Goal: Information Seeking & Learning: Learn about a topic

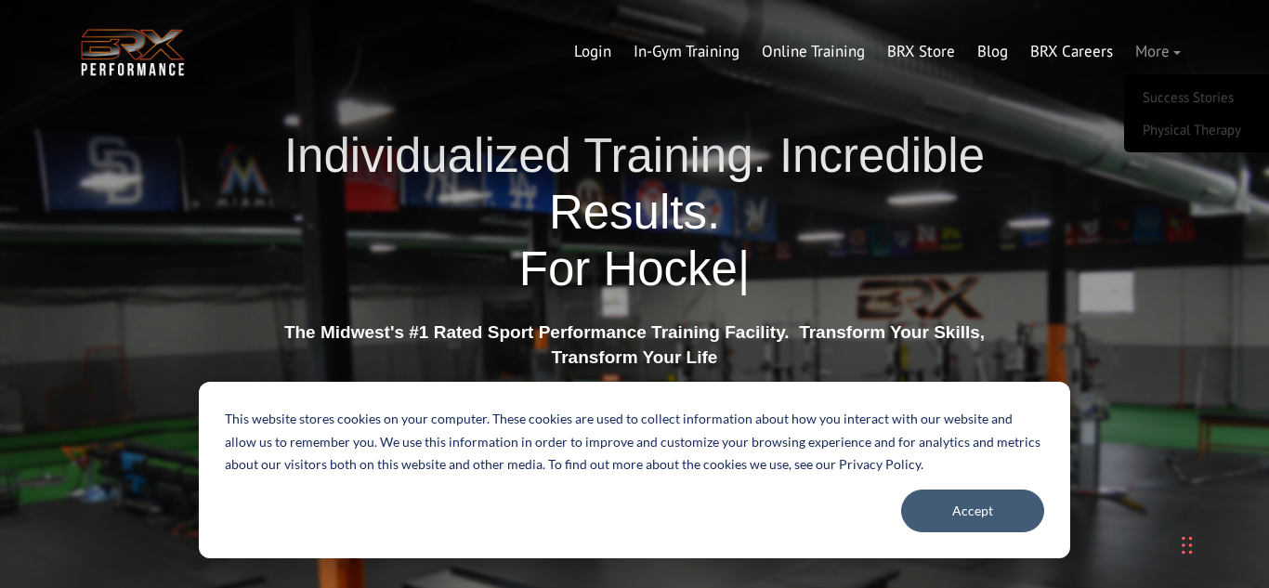
click at [1167, 55] on link "More" at bounding box center [1158, 52] width 68 height 45
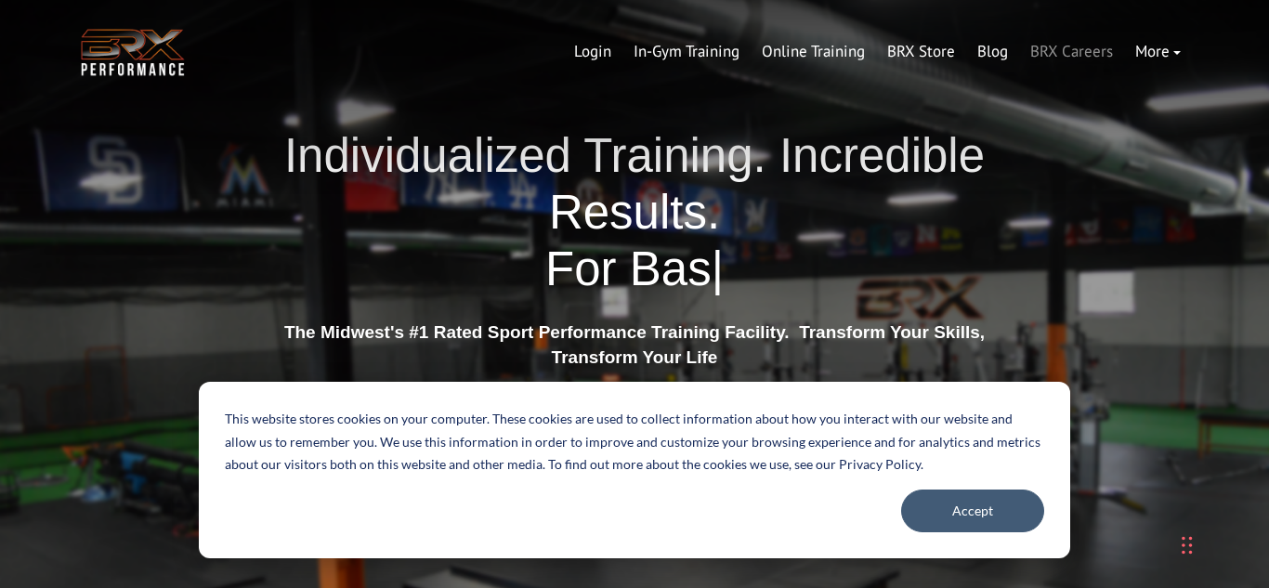
click at [1092, 57] on link "BRX Careers" at bounding box center [1071, 52] width 105 height 45
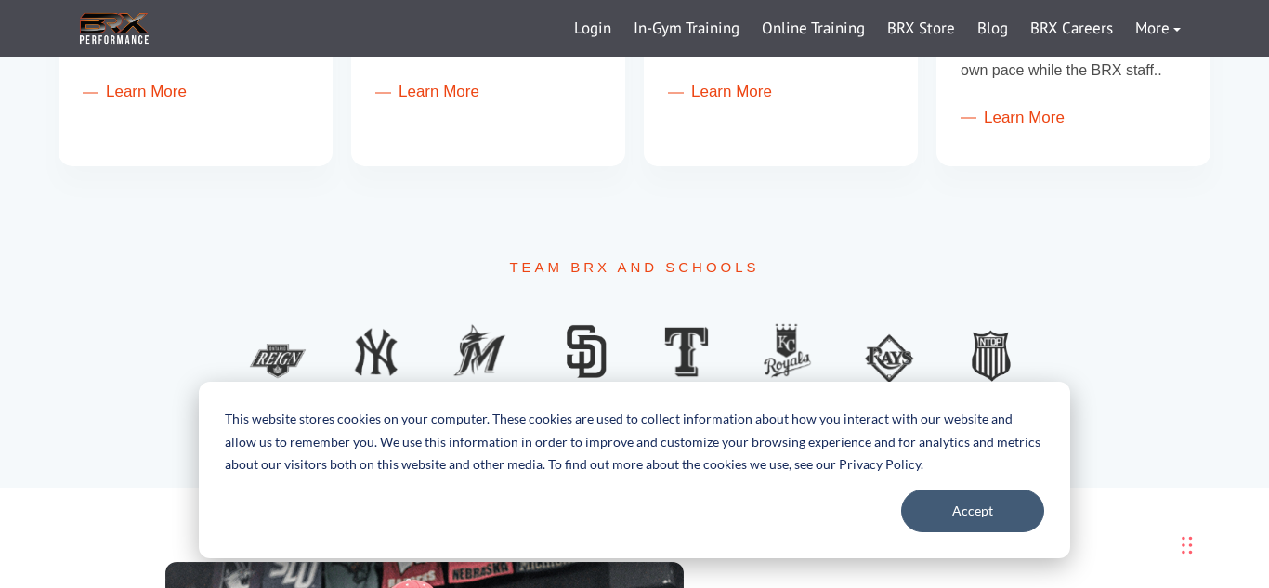
scroll to position [1061, 0]
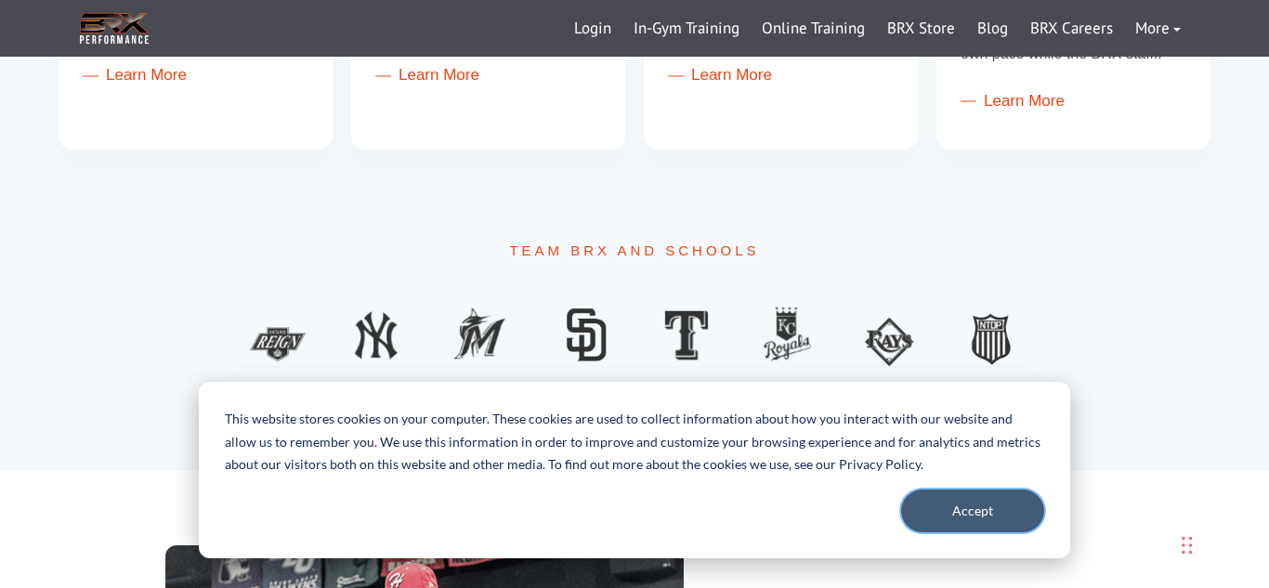
click at [973, 520] on button "Accept" at bounding box center [972, 511] width 143 height 43
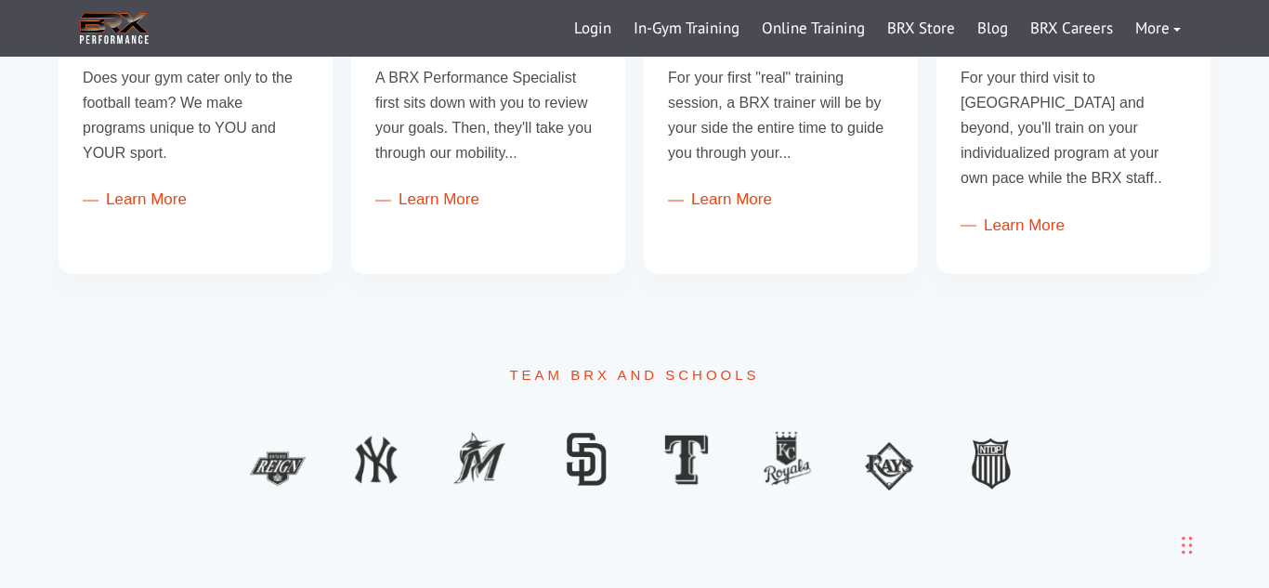
scroll to position [0, 0]
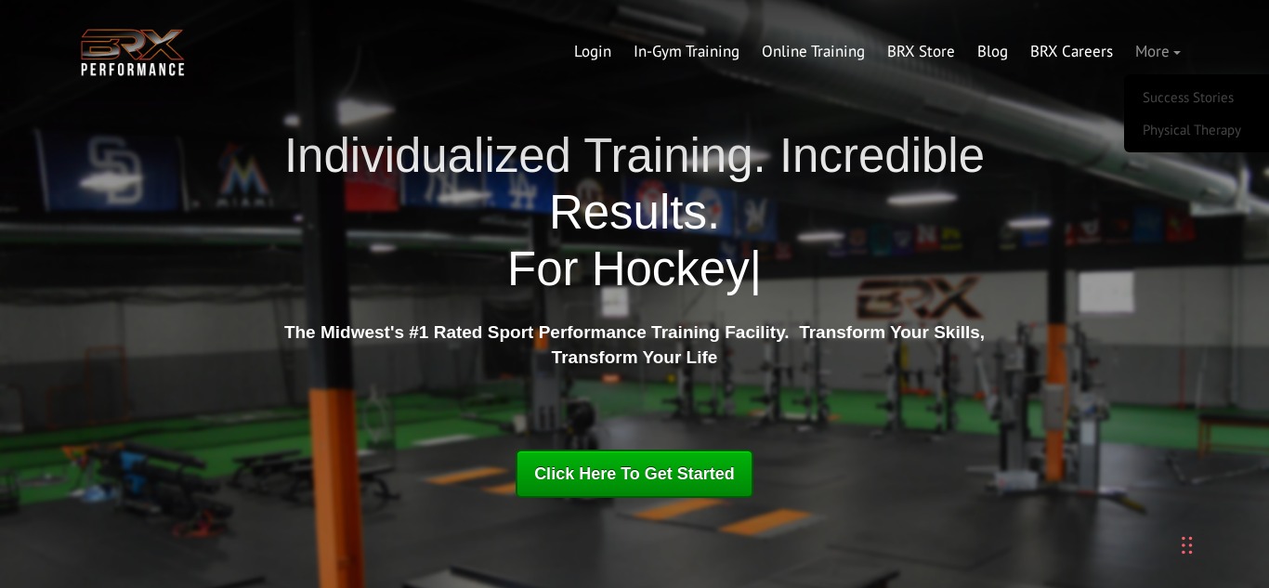
click at [1162, 43] on link "More" at bounding box center [1158, 52] width 68 height 45
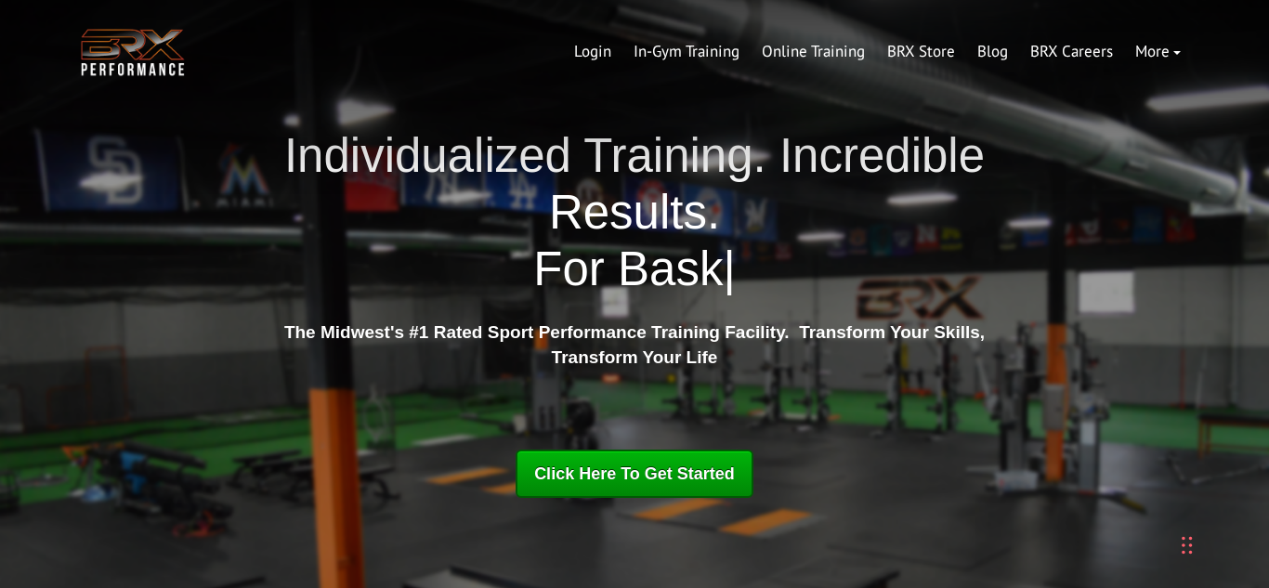
click at [1182, 544] on div "Chat Widget" at bounding box center [1222, 543] width 93 height 89
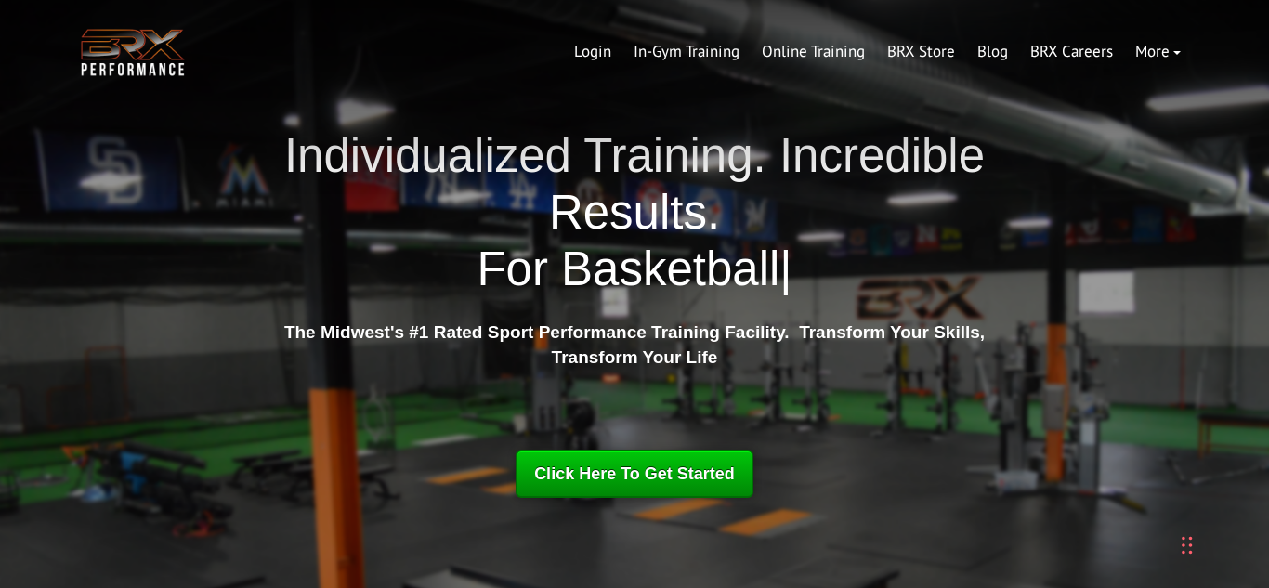
click at [726, 490] on div "Click Here To Get Started" at bounding box center [634, 473] width 201 height 33
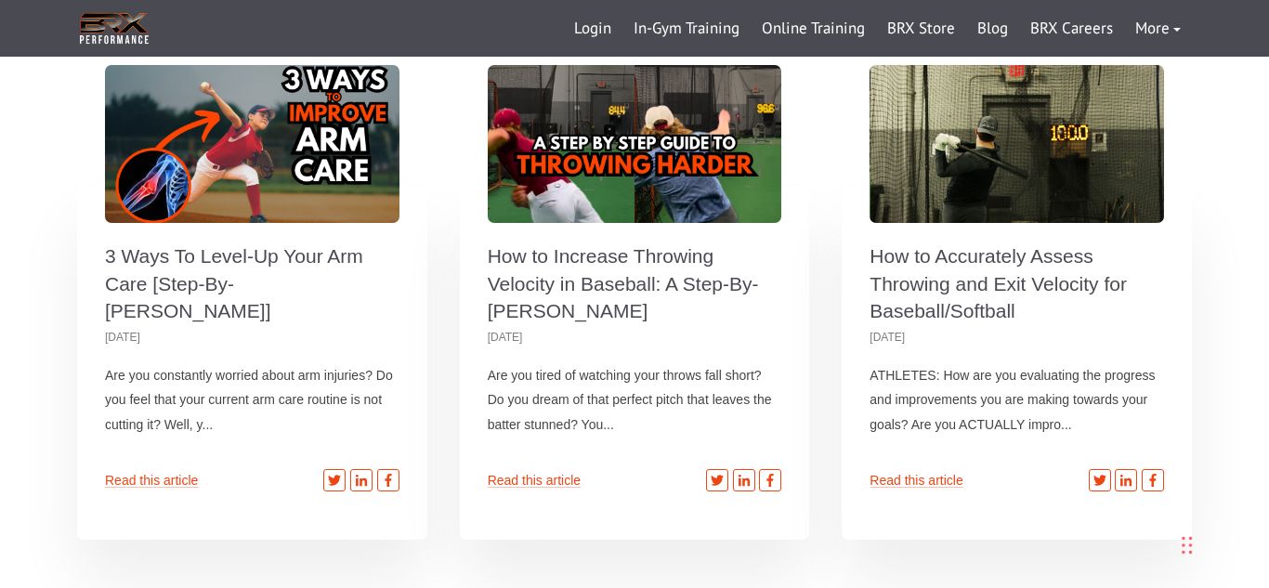
scroll to position [5525, 0]
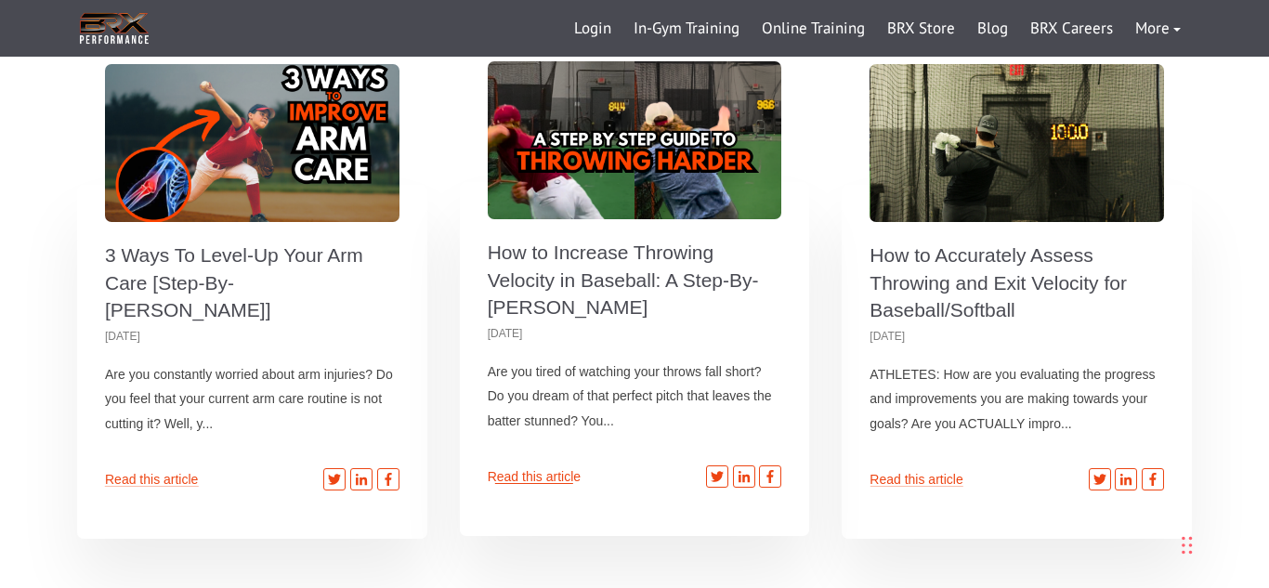
click at [564, 469] on link "Read this article" at bounding box center [534, 476] width 93 height 15
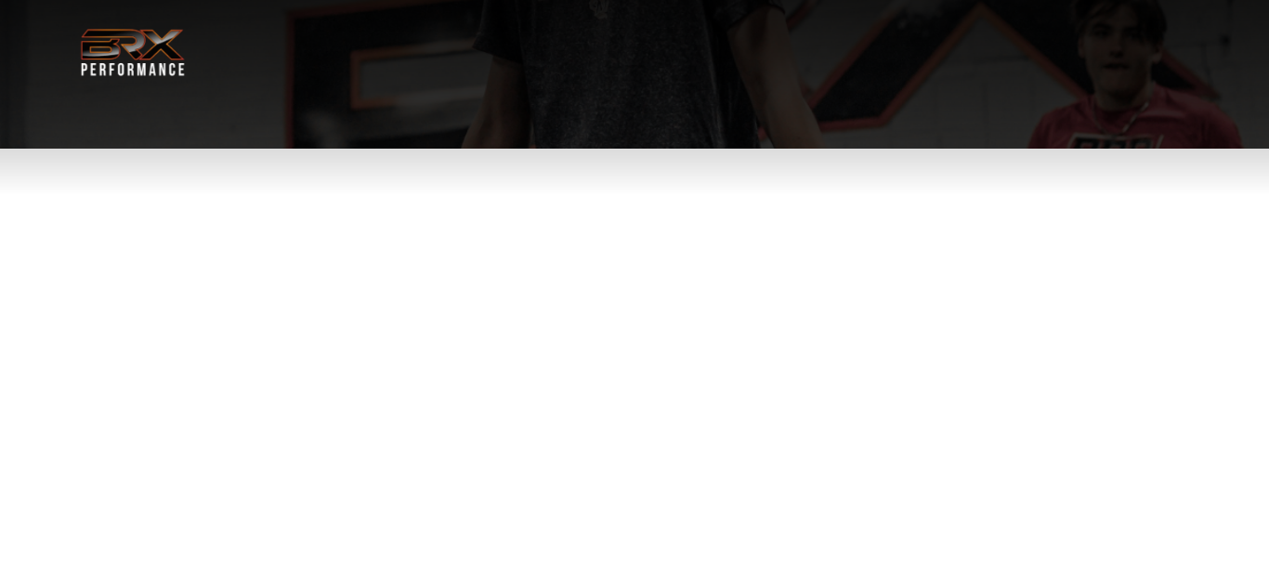
select select "**"
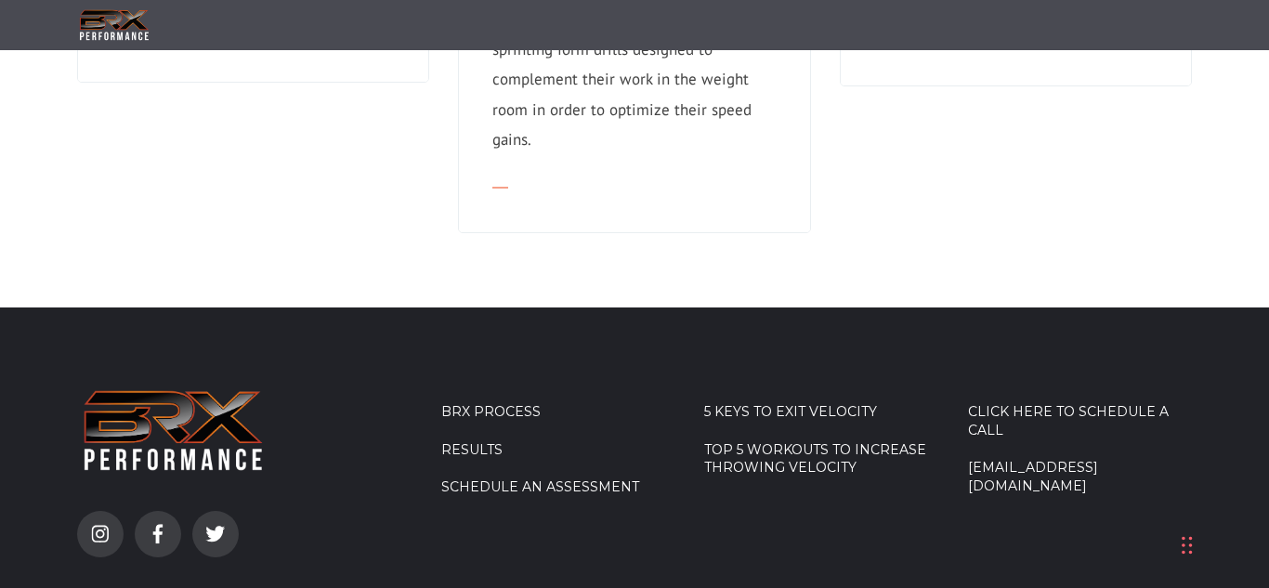
scroll to position [2126, 0]
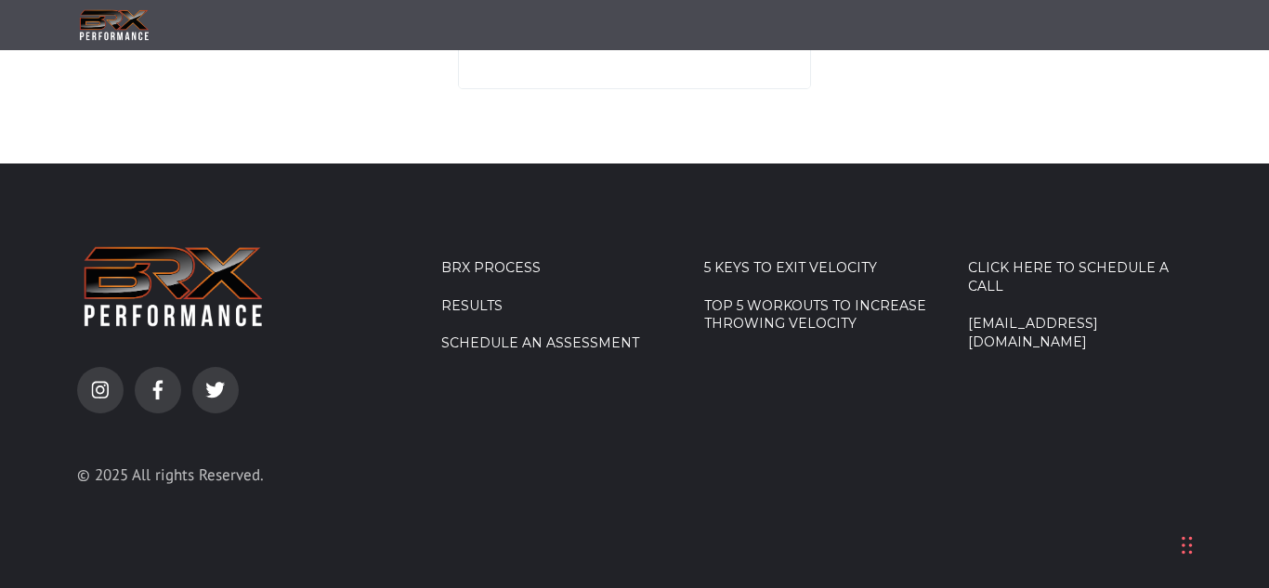
click at [880, 323] on link "Top 5 Workouts to Increase Throwing Velocity" at bounding box center [816, 315] width 224 height 36
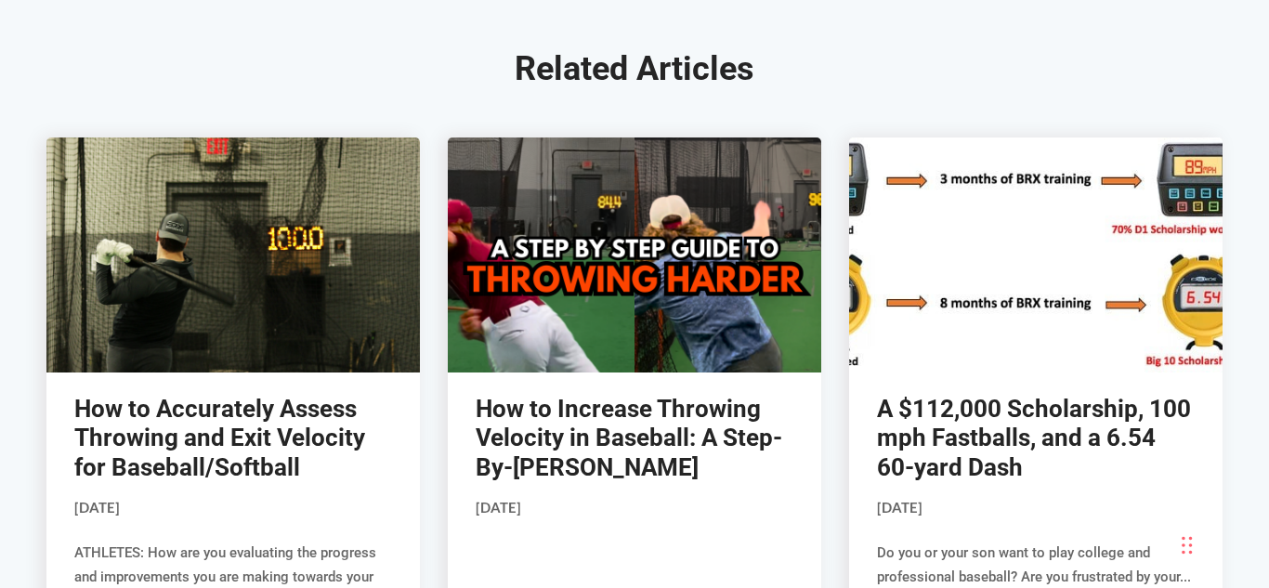
scroll to position [9656, 0]
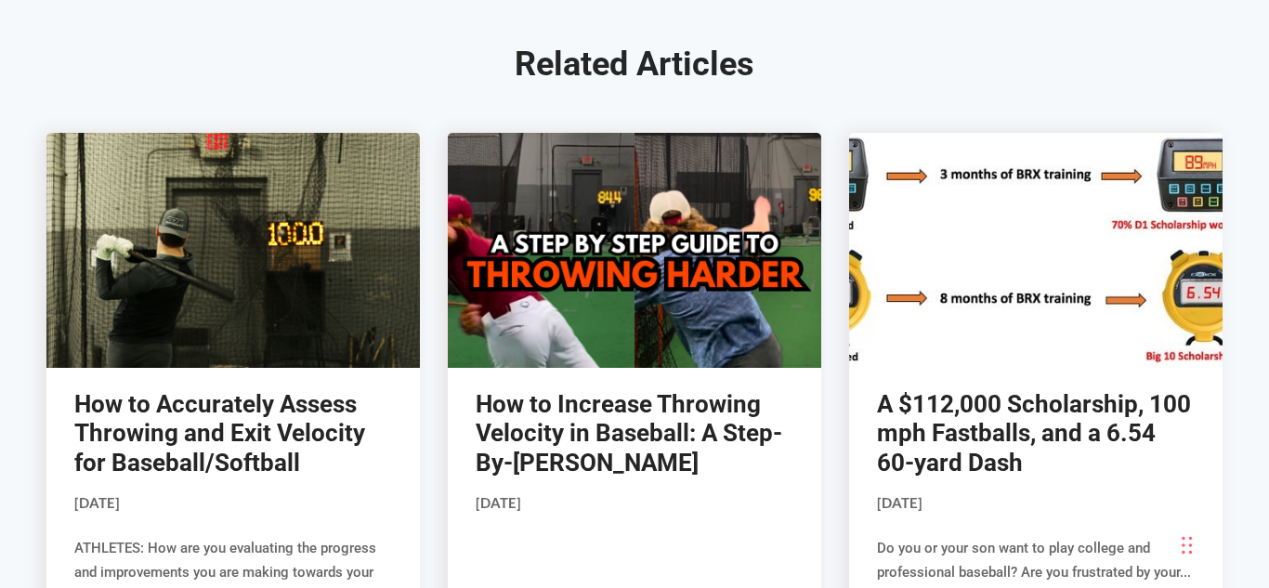
click at [733, 454] on div "How to Increase Throwing Velocity in Baseball: A Step-By-Step Guide August 31, …" at bounding box center [634, 528] width 373 height 321
click at [719, 417] on link "How to Increase Throwing Velocity in Baseball: A Step-By-[PERSON_NAME]" at bounding box center [629, 432] width 307 height 85
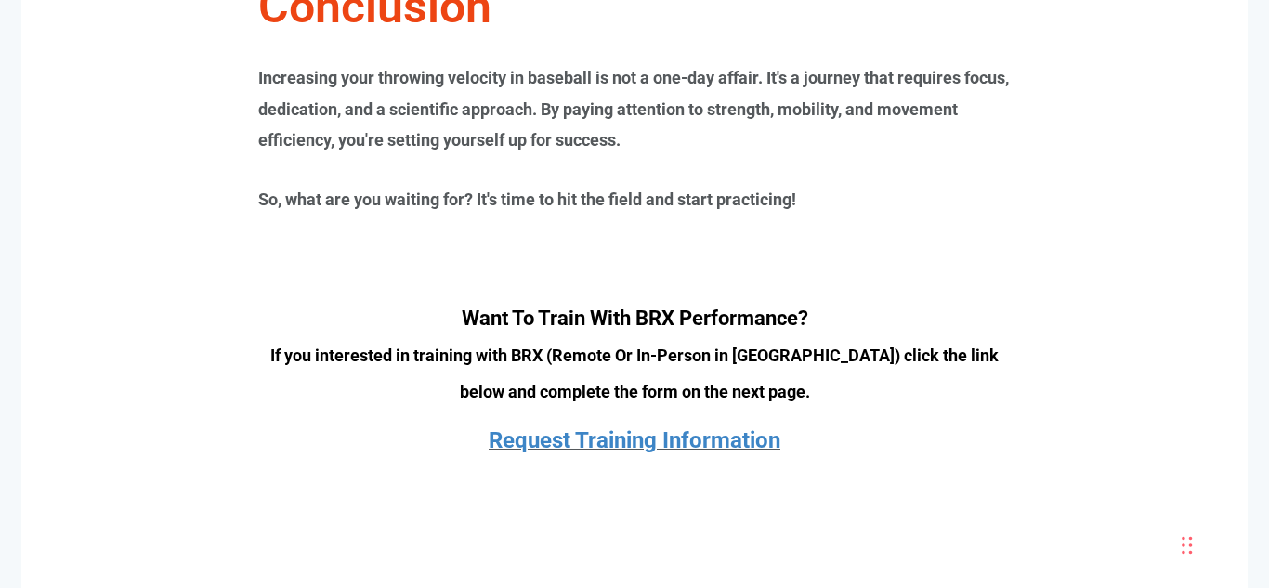
scroll to position [3282, 0]
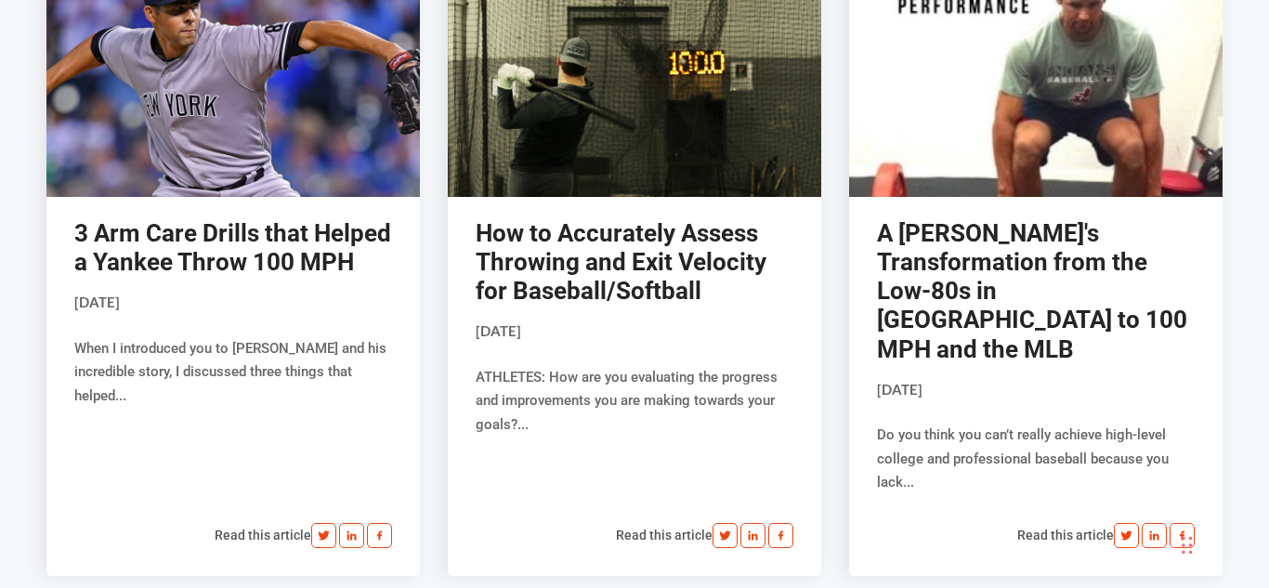
scroll to position [4751, 0]
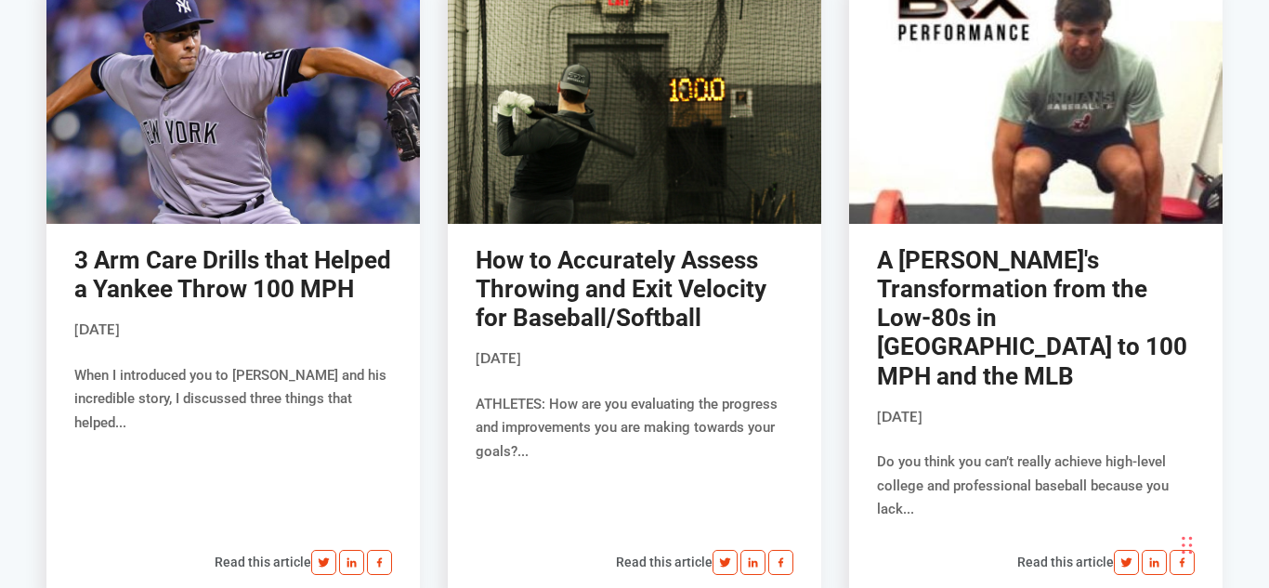
click at [304, 264] on link "3 Arm Care Drills that Helped a Yankee Throw 100 MPH" at bounding box center [232, 274] width 317 height 57
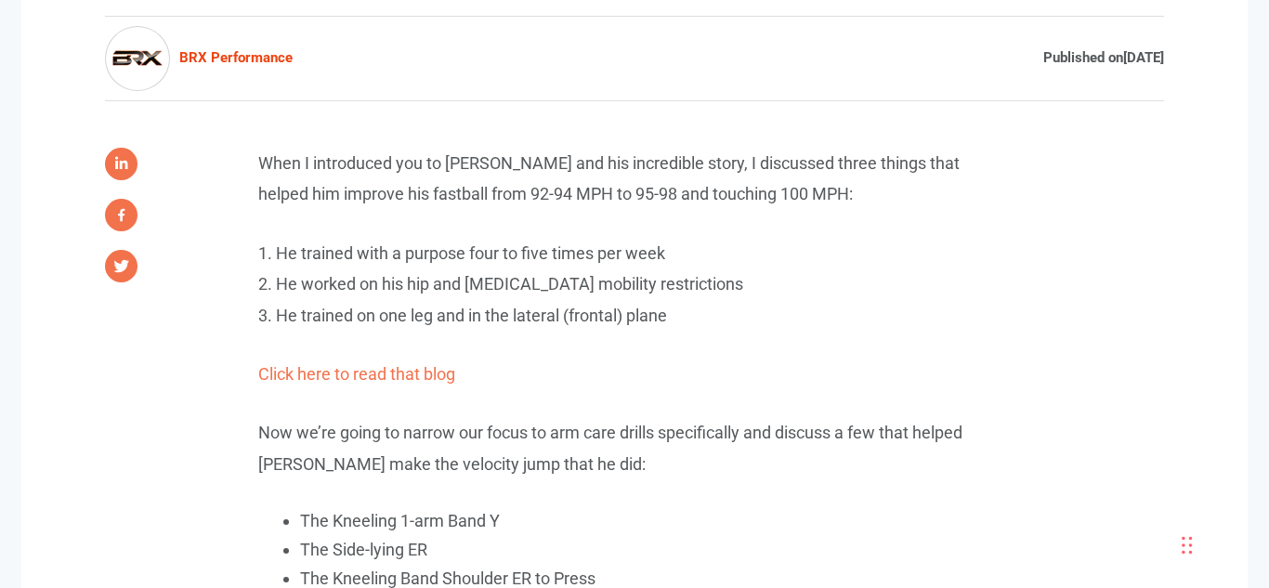
scroll to position [986, 0]
